Goal: Find specific page/section: Find specific page/section

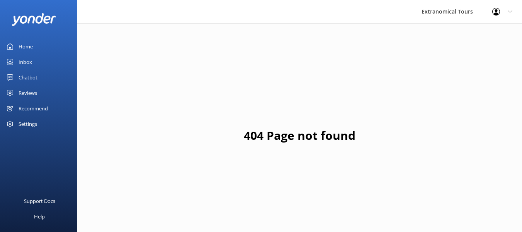
click at [269, 231] on div "404 Page not found" at bounding box center [299, 139] width 445 height 232
click at [20, 60] on div "Inbox" at bounding box center [26, 61] width 14 height 15
